Goal: Navigation & Orientation: Find specific page/section

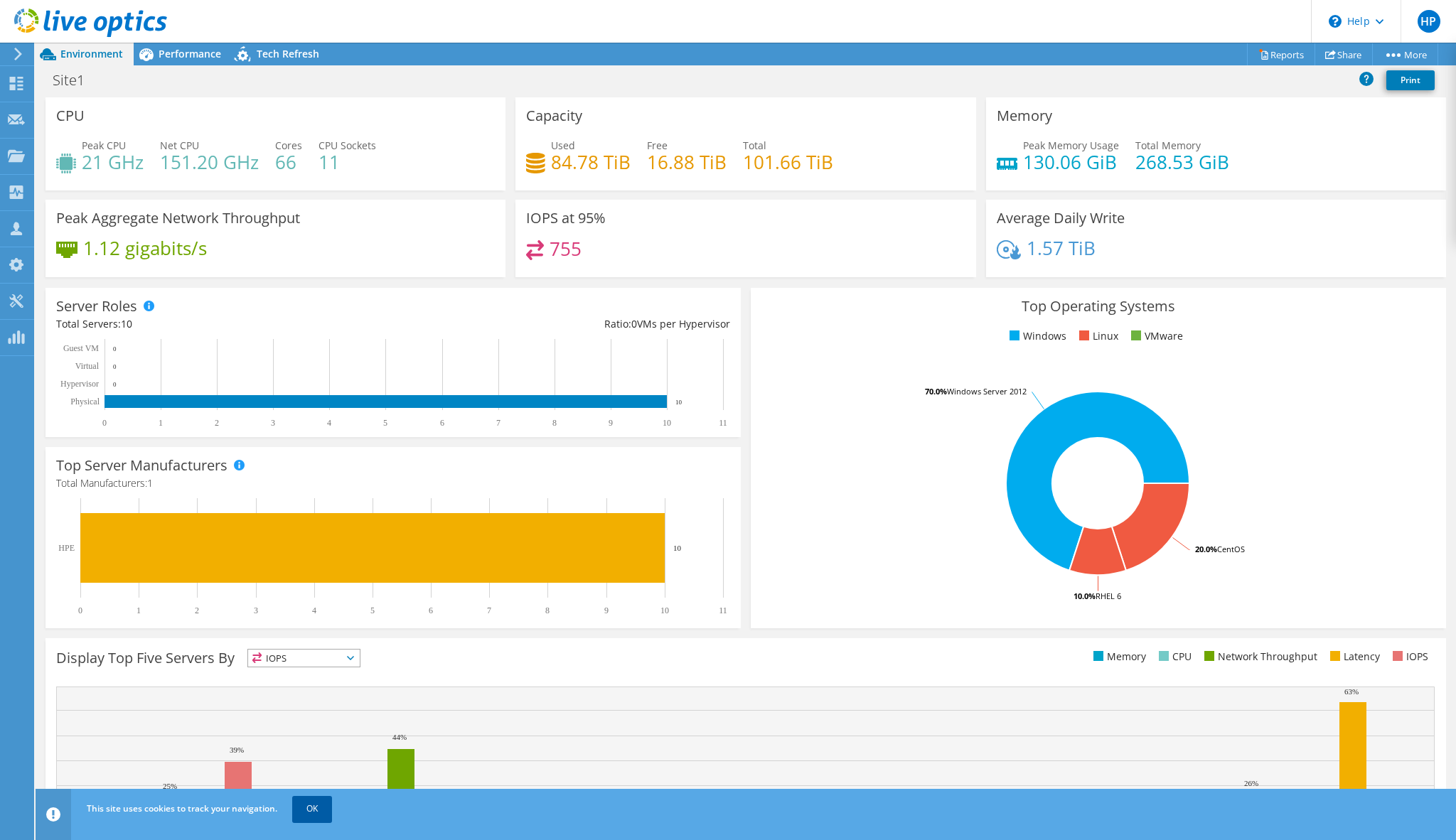
click at [308, 811] on link "OK" at bounding box center [312, 808] width 40 height 26
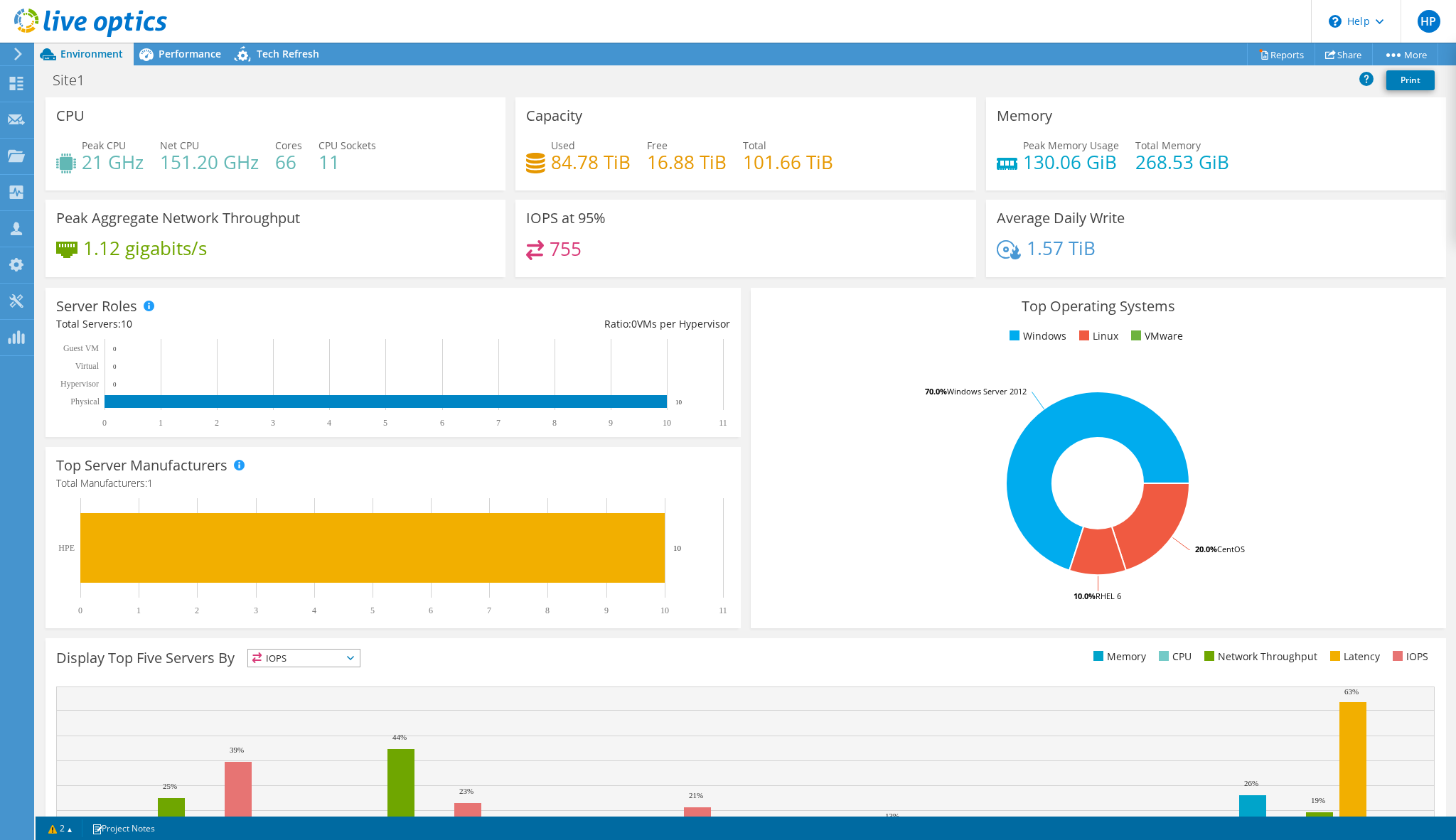
click at [18, 48] on icon at bounding box center [18, 54] width 11 height 13
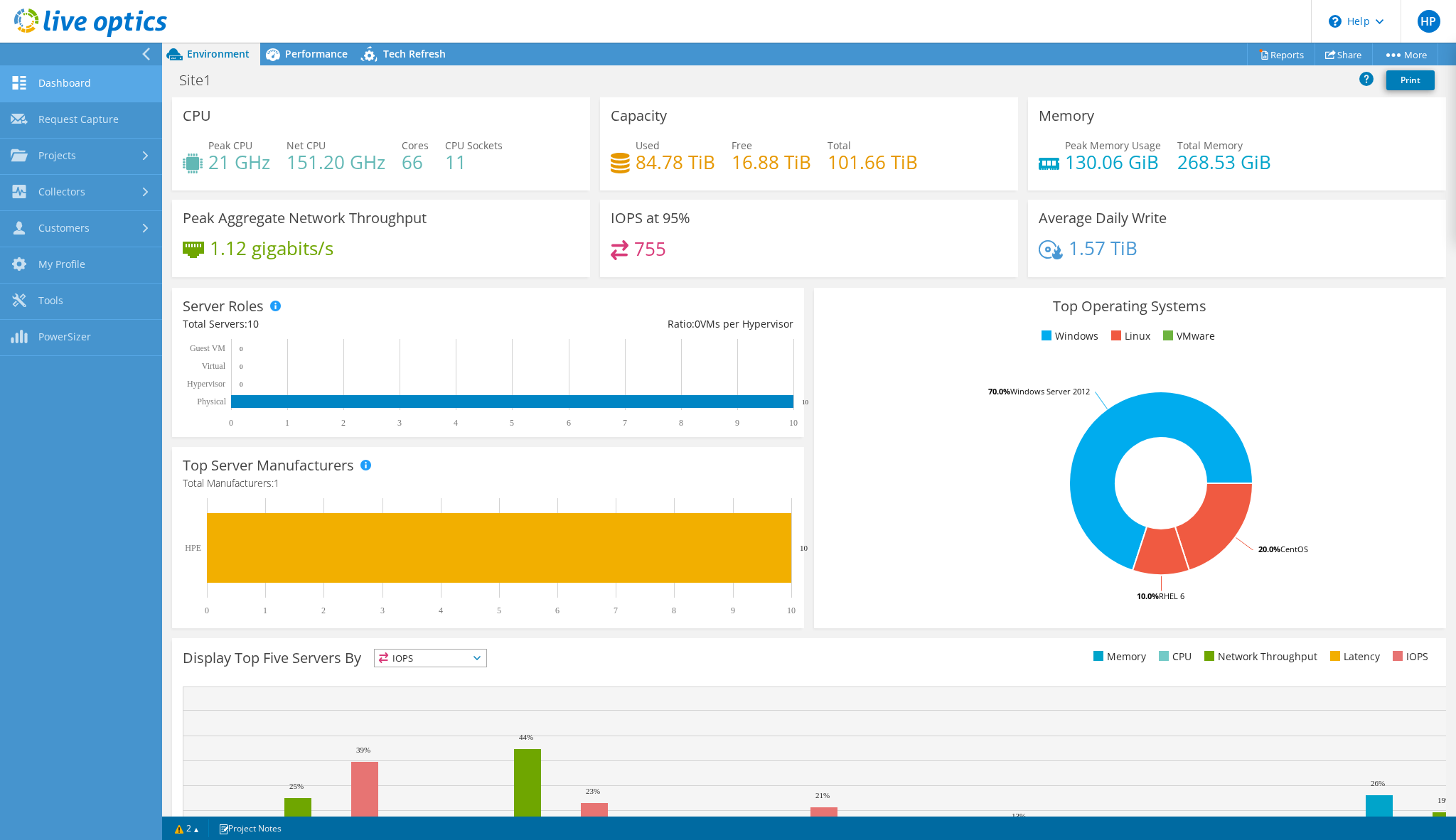
click at [96, 90] on link "Dashboard" at bounding box center [81, 84] width 162 height 36
